Goal: Task Accomplishment & Management: Manage account settings

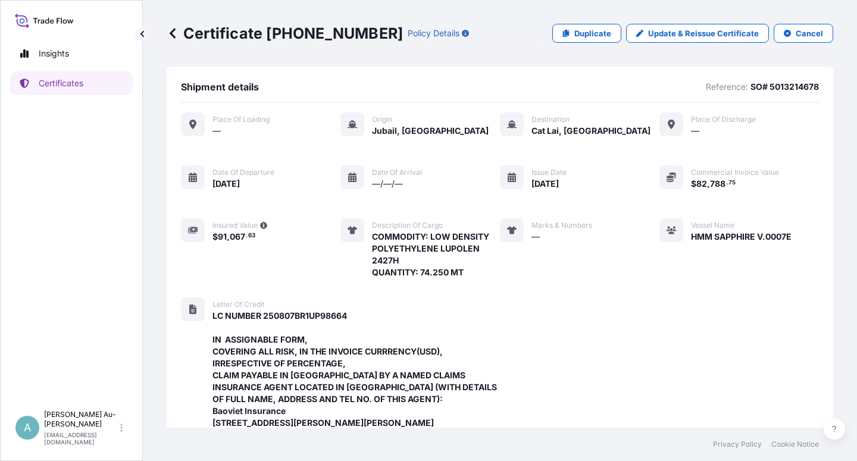
scroll to position [425, 0]
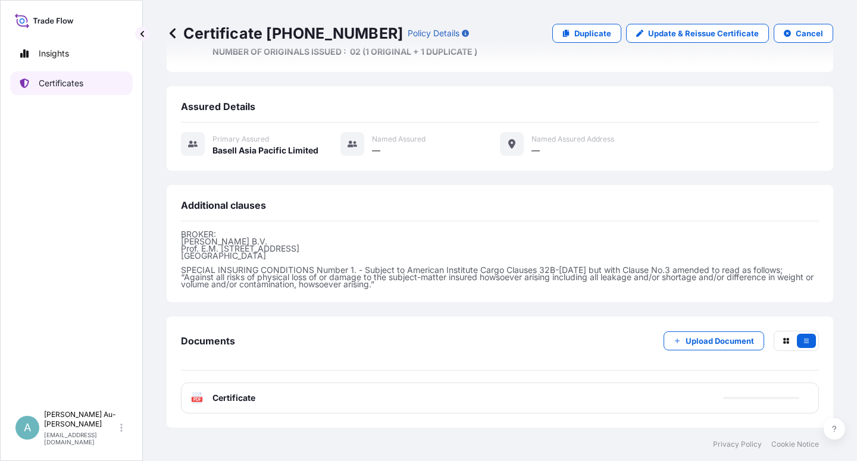
click at [71, 87] on p "Certificates" at bounding box center [61, 83] width 45 height 12
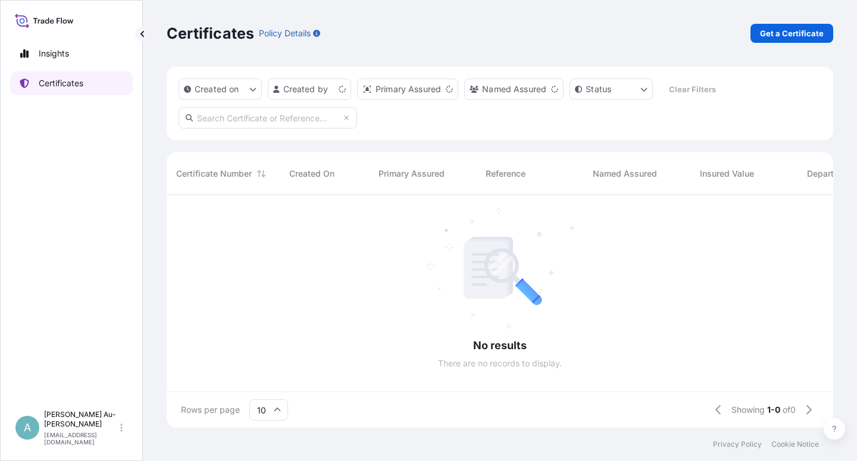
scroll to position [229, 657]
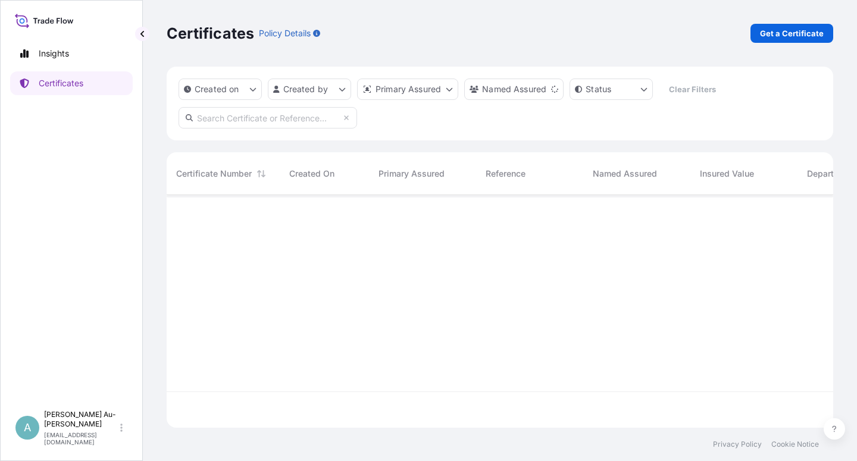
click at [247, 122] on input "text" at bounding box center [268, 117] width 179 height 21
type input "5"
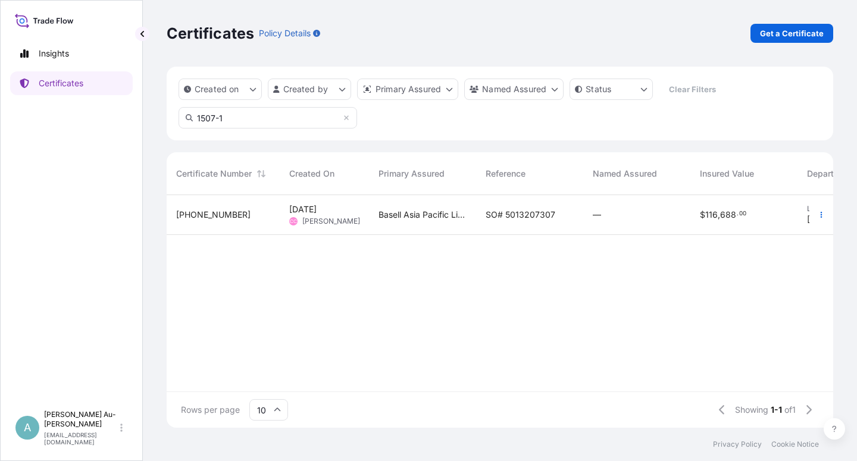
type input "1507-1"
click at [486, 205] on div "SO# 5013207307" at bounding box center [529, 215] width 107 height 40
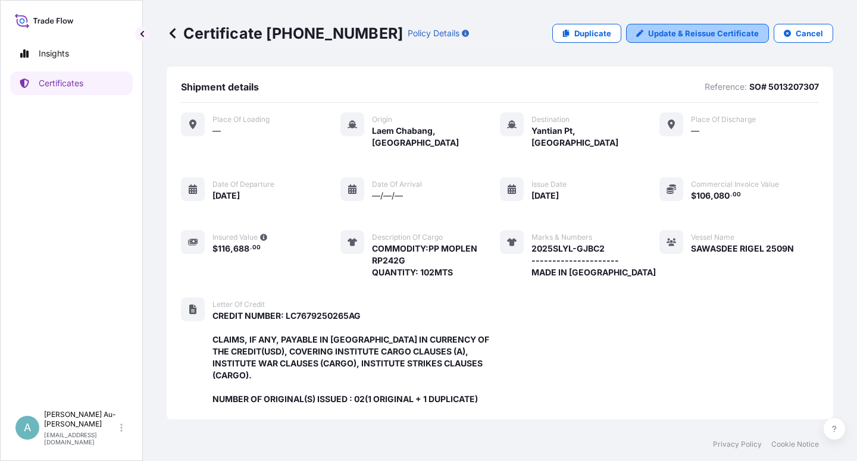
click at [698, 33] on p "Update & Reissue Certificate" at bounding box center [703, 33] width 111 height 12
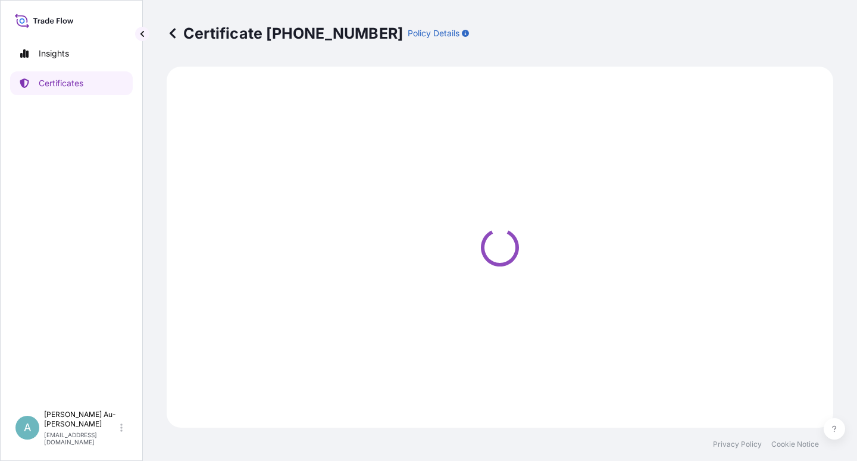
select select "Sea"
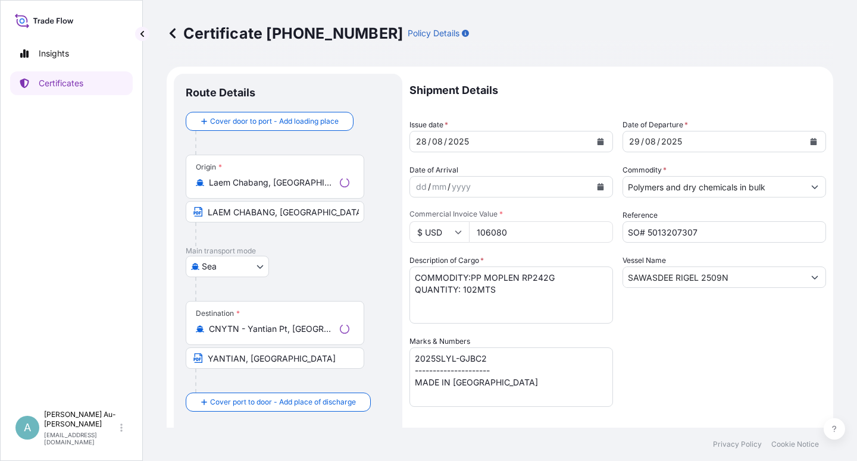
select select "32034"
click at [591, 143] on button "Calendar" at bounding box center [600, 141] width 19 height 19
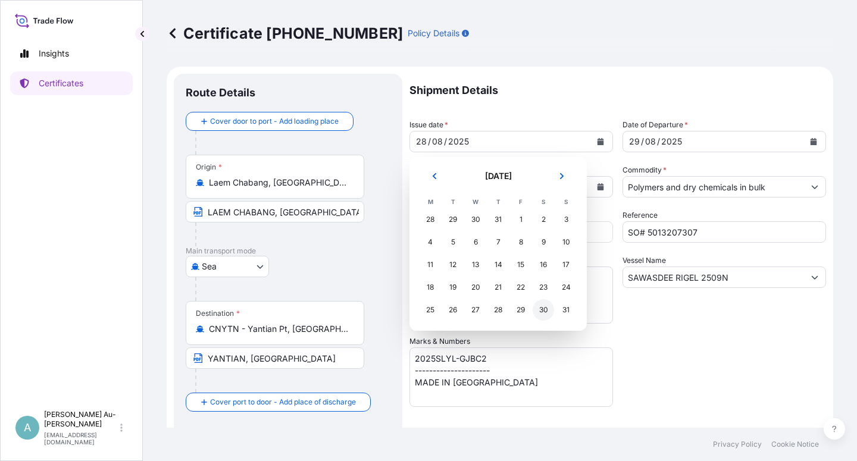
click at [544, 310] on div "30" at bounding box center [543, 309] width 21 height 21
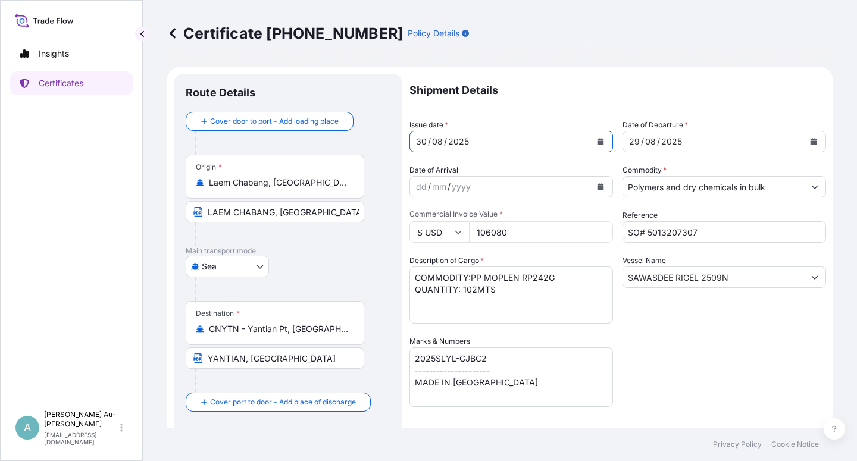
click at [804, 141] on button "Calendar" at bounding box center [813, 141] width 19 height 19
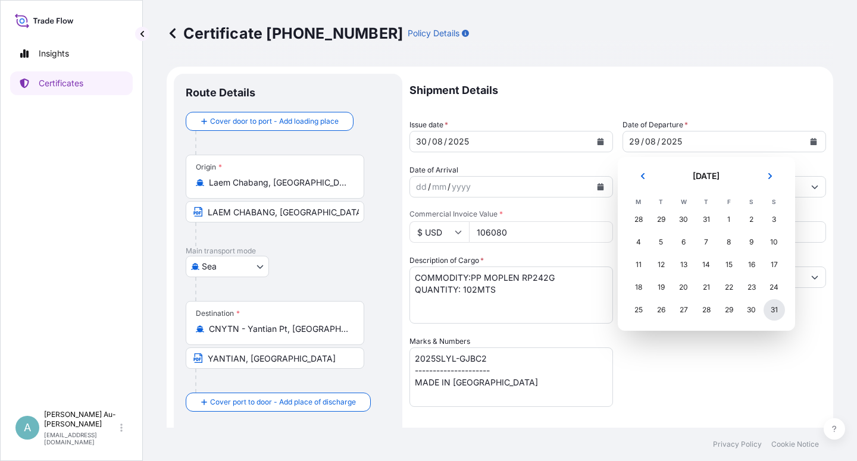
click at [776, 307] on div "31" at bounding box center [774, 309] width 21 height 21
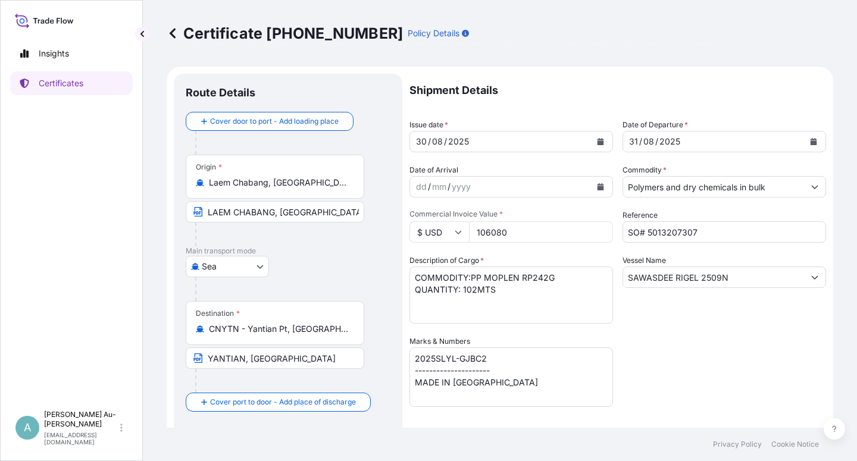
click at [698, 329] on div "Shipment Details Issue date * [DATE] Date of Departure * [DATE] Date of Arrival…" at bounding box center [618, 380] width 417 height 613
click at [681, 367] on div "Shipment Details Issue date * [DATE] Date of Departure * [DATE] Date of Arrival…" at bounding box center [618, 380] width 417 height 613
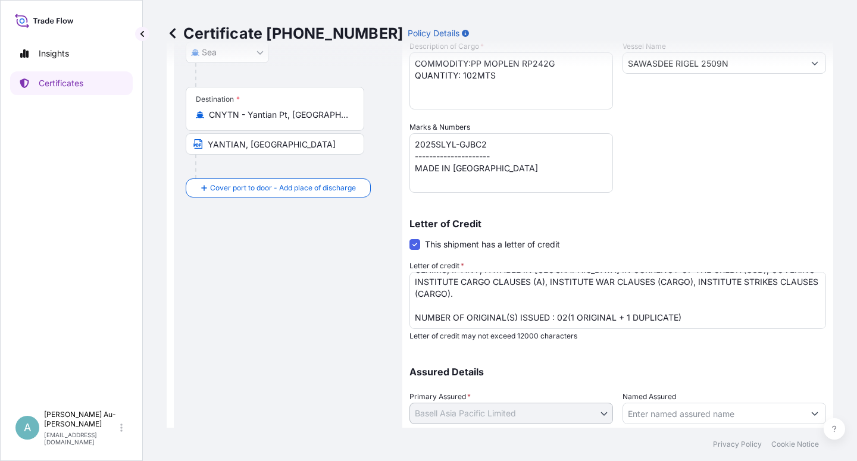
scroll to position [292, 0]
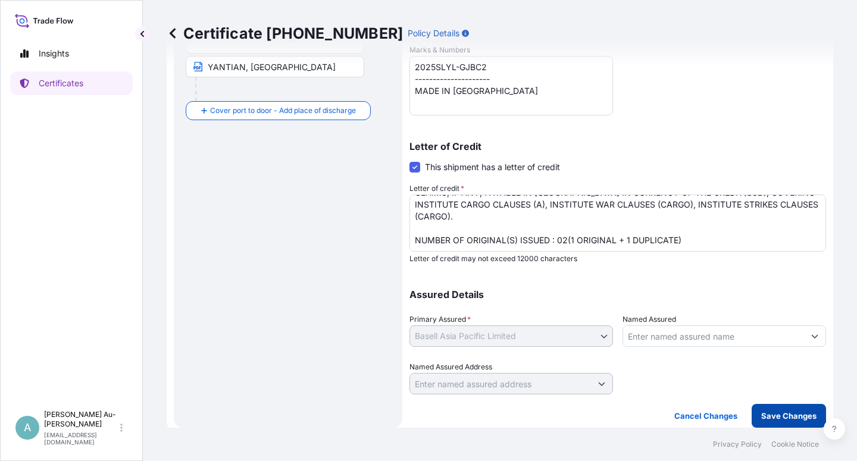
click at [773, 420] on p "Save Changes" at bounding box center [788, 416] width 55 height 12
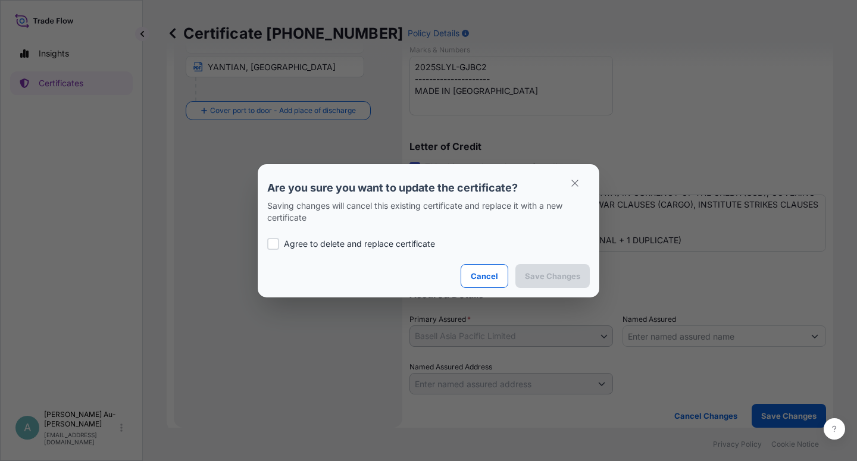
click at [289, 244] on p "Agree to delete and replace certificate" at bounding box center [359, 244] width 151 height 12
checkbox input "true"
click at [540, 282] on p "Save Changes" at bounding box center [552, 276] width 55 height 12
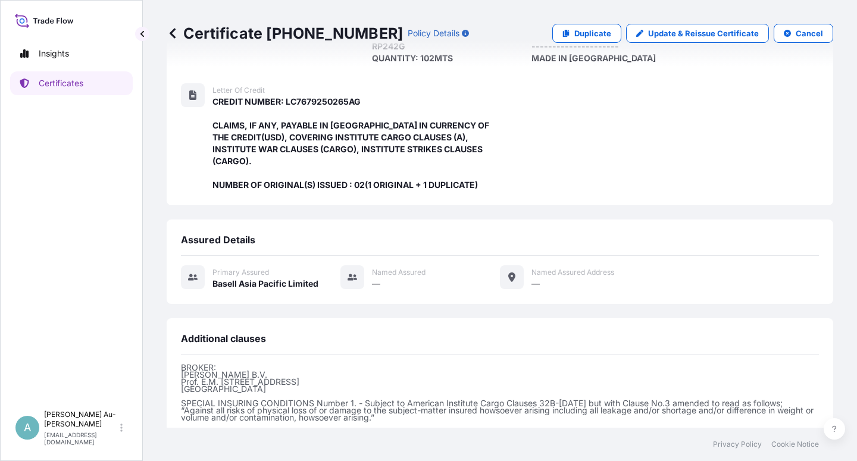
scroll to position [342, 0]
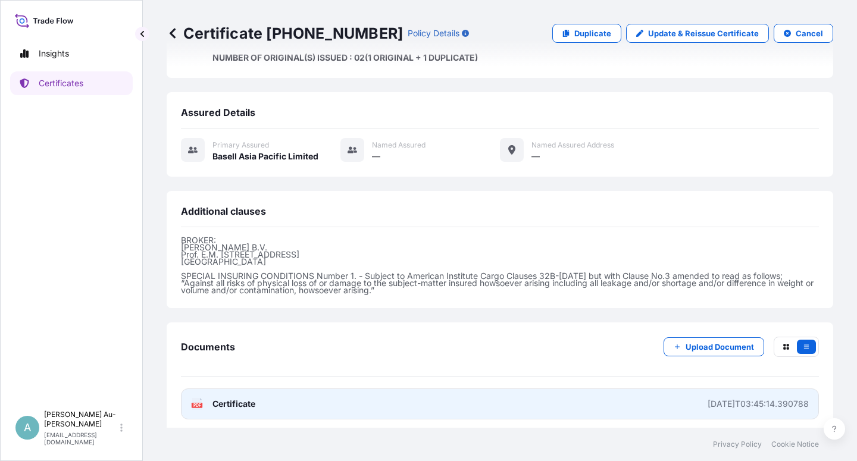
click at [295, 402] on link "PDF Certificate [DATE]T03:45:14.390788" at bounding box center [500, 404] width 638 height 31
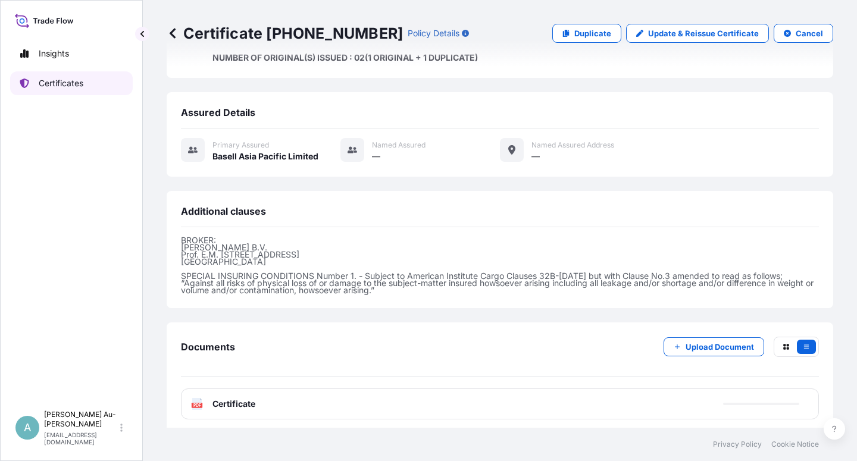
click at [77, 85] on p "Certificates" at bounding box center [61, 83] width 45 height 12
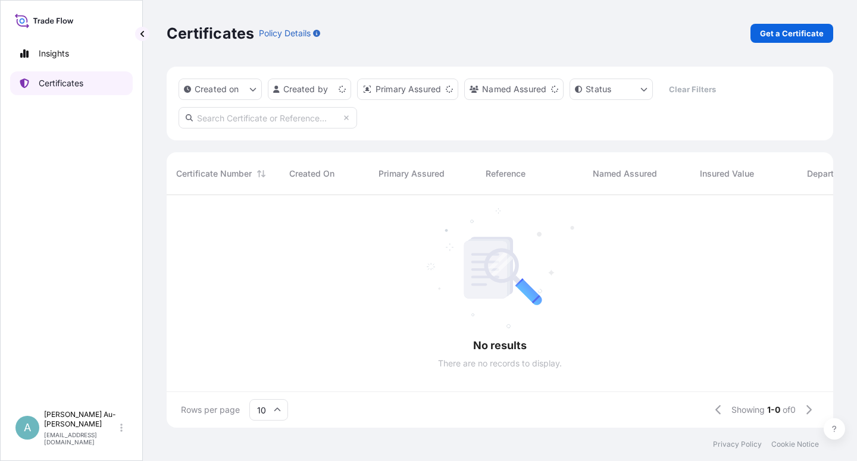
scroll to position [229, 657]
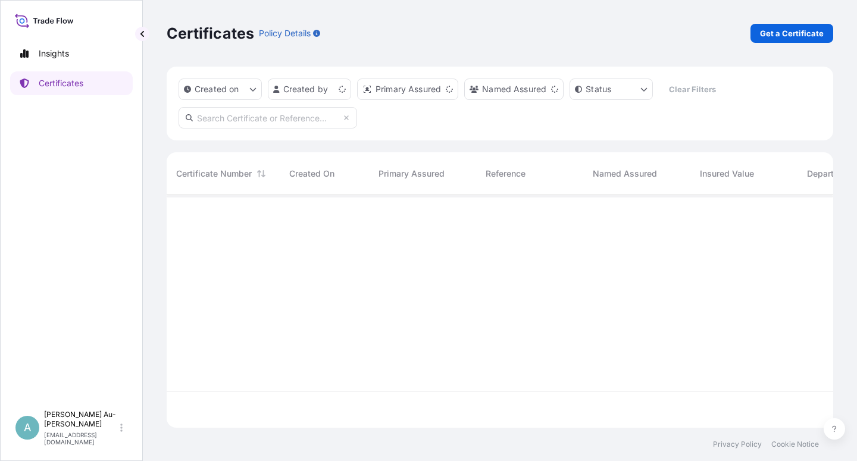
click at [226, 117] on input "text" at bounding box center [268, 117] width 179 height 21
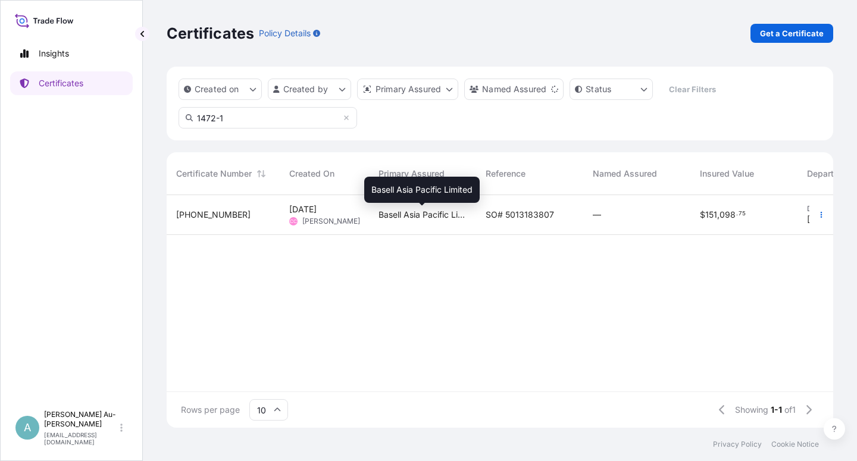
type input "1472-1"
click at [435, 215] on span "Basell Asia Pacific Limited" at bounding box center [423, 215] width 88 height 12
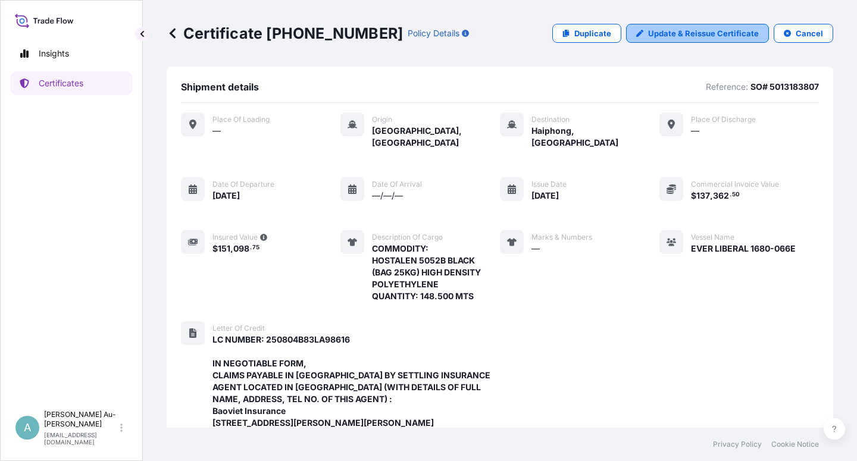
click at [682, 33] on p "Update & Reissue Certificate" at bounding box center [703, 33] width 111 height 12
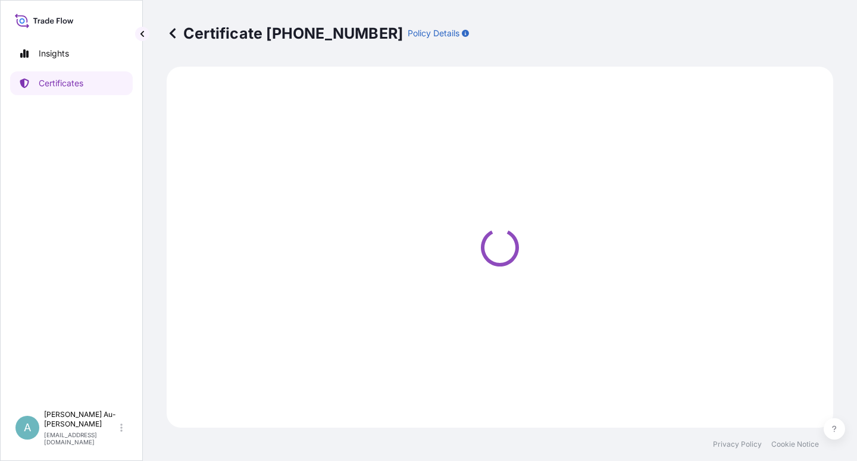
select select "Sea"
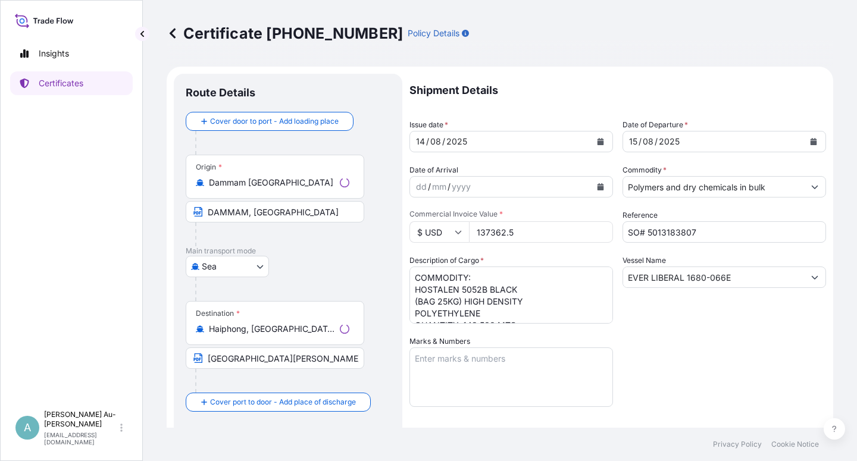
select select "32034"
click at [598, 144] on icon "Calendar" at bounding box center [601, 141] width 7 height 7
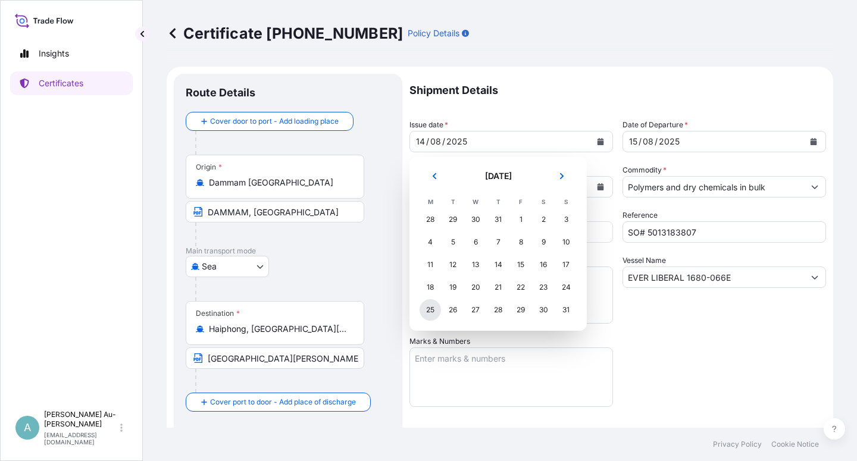
click at [426, 312] on div "25" at bounding box center [430, 309] width 21 height 21
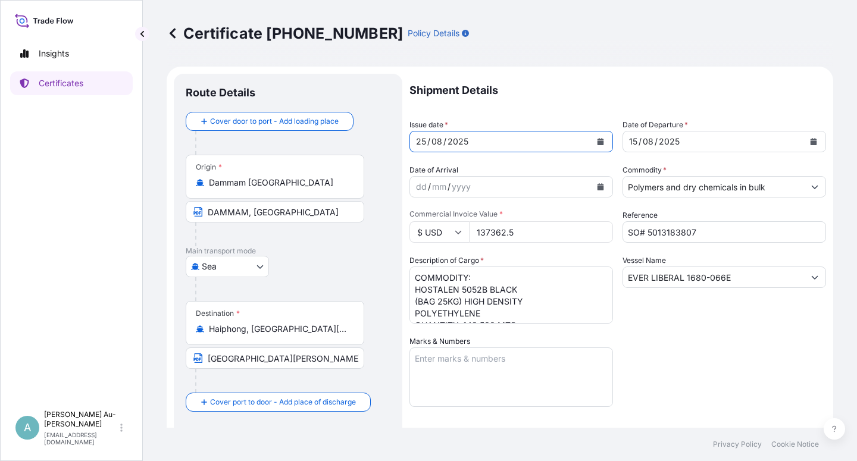
click at [807, 136] on button "Calendar" at bounding box center [813, 141] width 19 height 19
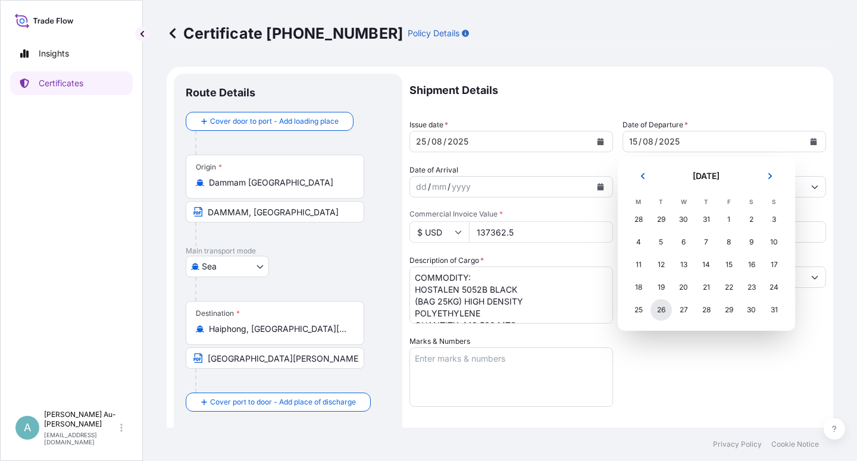
click at [658, 310] on div "26" at bounding box center [661, 309] width 21 height 21
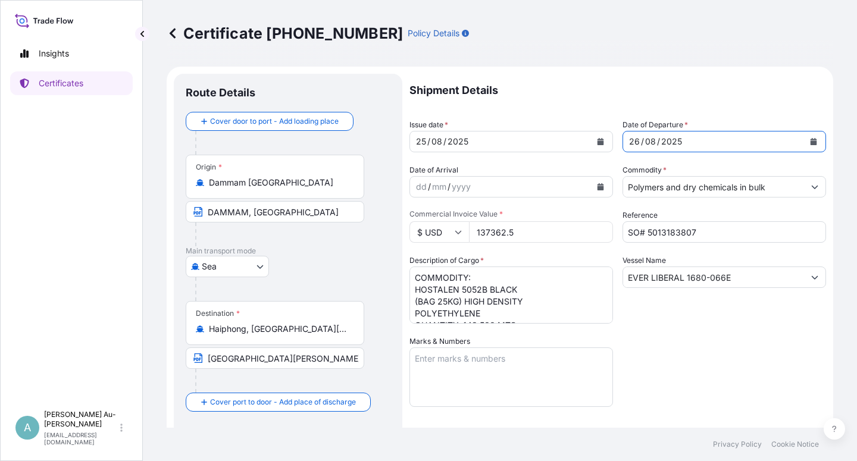
drag, startPoint x: 656, startPoint y: 371, endPoint x: 670, endPoint y: 361, distance: 17.5
click at [662, 365] on div "Shipment Details Issue date * [DATE] Date of Departure * [DATE] Date of Arrival…" at bounding box center [618, 380] width 417 height 613
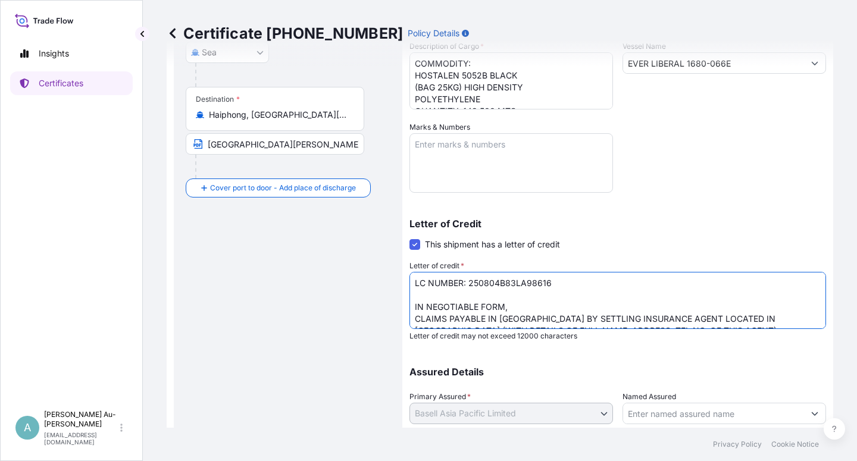
click at [553, 319] on textarea "LC NUMBER: 250804B83LA98616 IN NEGOTIABLE FORM, CLAIMS PAYABLE IN [GEOGRAPHIC_D…" at bounding box center [618, 300] width 417 height 57
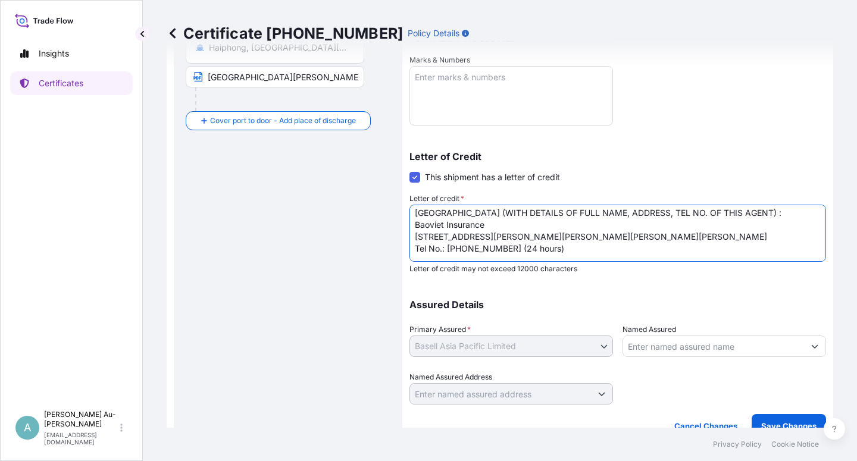
scroll to position [292, 0]
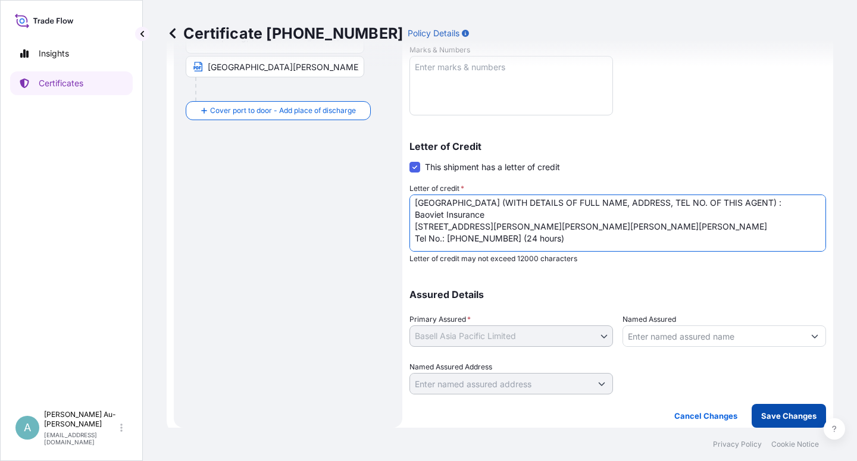
type textarea "LC NUMBER: 250804B83LA98616 IN NEGOTIABLE FORM, CLAIMS PAYABLE IN [GEOGRAPHIC_D…"
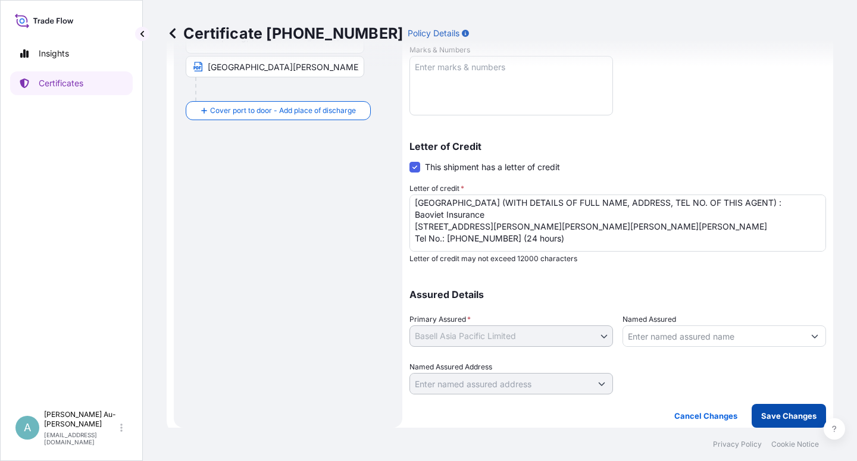
click at [761, 416] on p "Save Changes" at bounding box center [788, 416] width 55 height 12
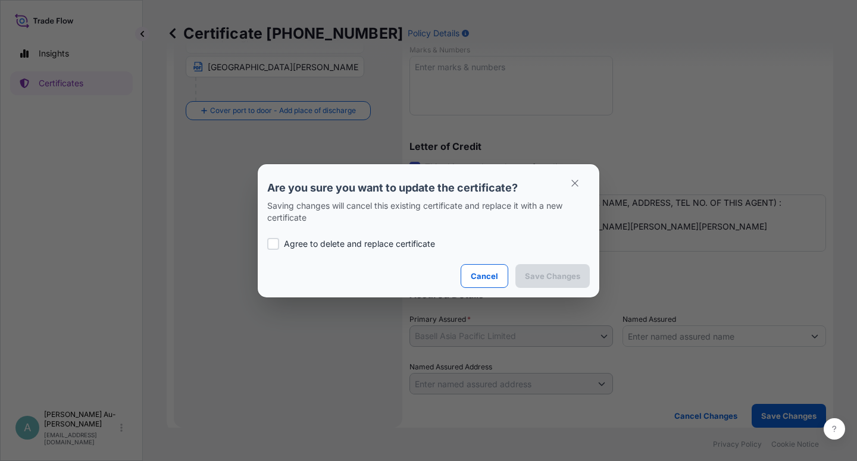
click at [341, 242] on p "Agree to delete and replace certificate" at bounding box center [359, 244] width 151 height 12
checkbox input "true"
click at [536, 277] on p "Save Changes" at bounding box center [552, 276] width 55 height 12
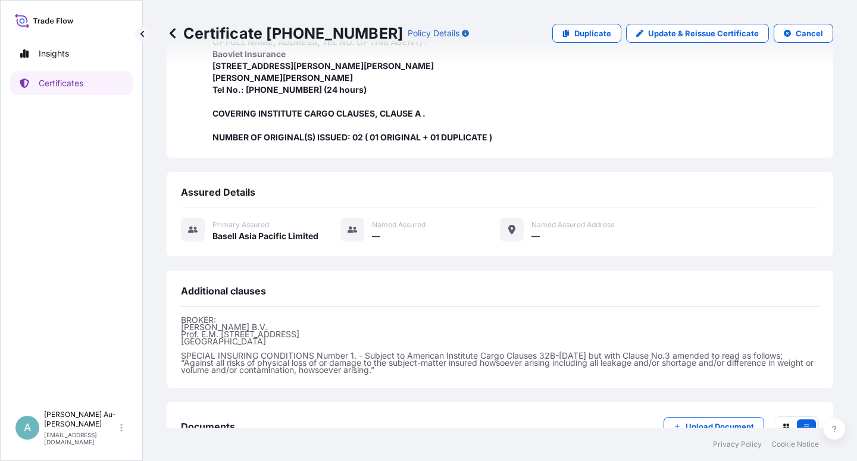
scroll to position [437, 0]
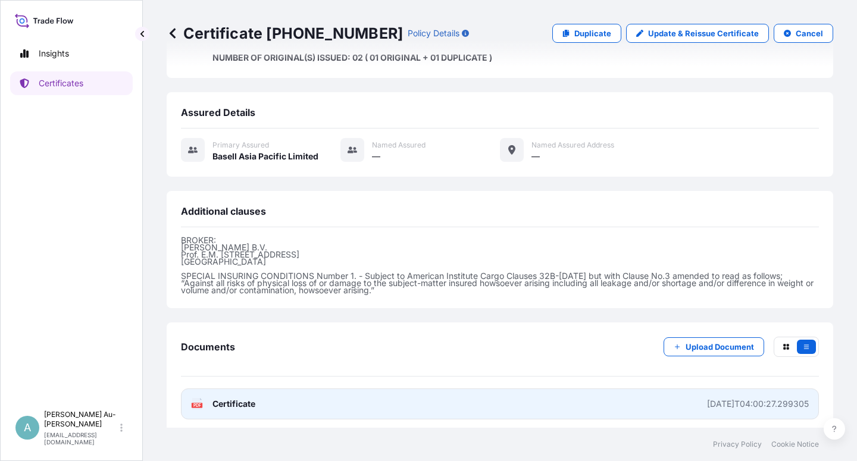
click at [380, 401] on link "PDF Certificate [DATE]T04:00:27.299305" at bounding box center [500, 404] width 638 height 31
